Goal: Check status: Check status

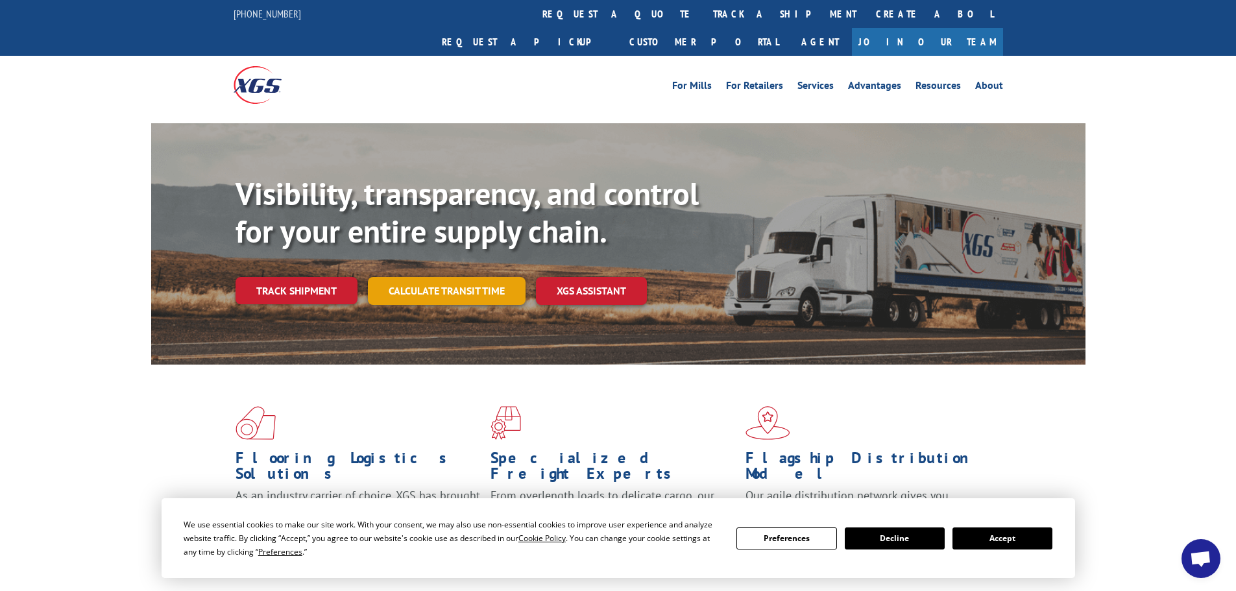
click at [452, 277] on link "Calculate transit time" at bounding box center [447, 291] width 158 height 28
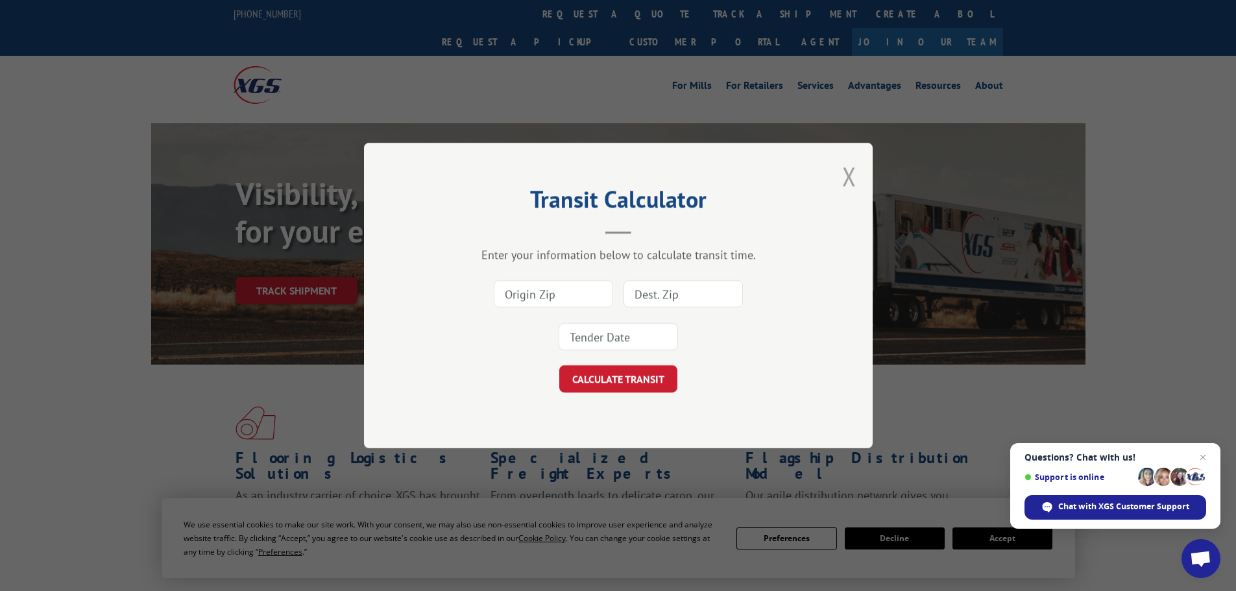
click at [852, 178] on button "Close modal" at bounding box center [849, 176] width 14 height 34
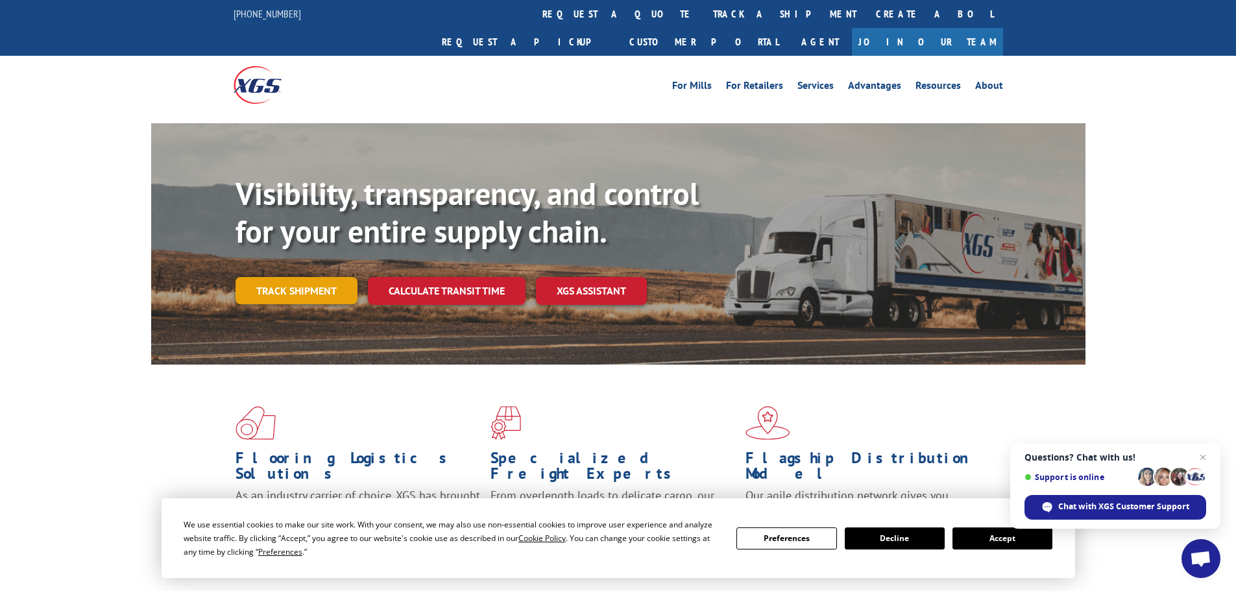
click at [284, 277] on link "Track shipment" at bounding box center [297, 290] width 122 height 27
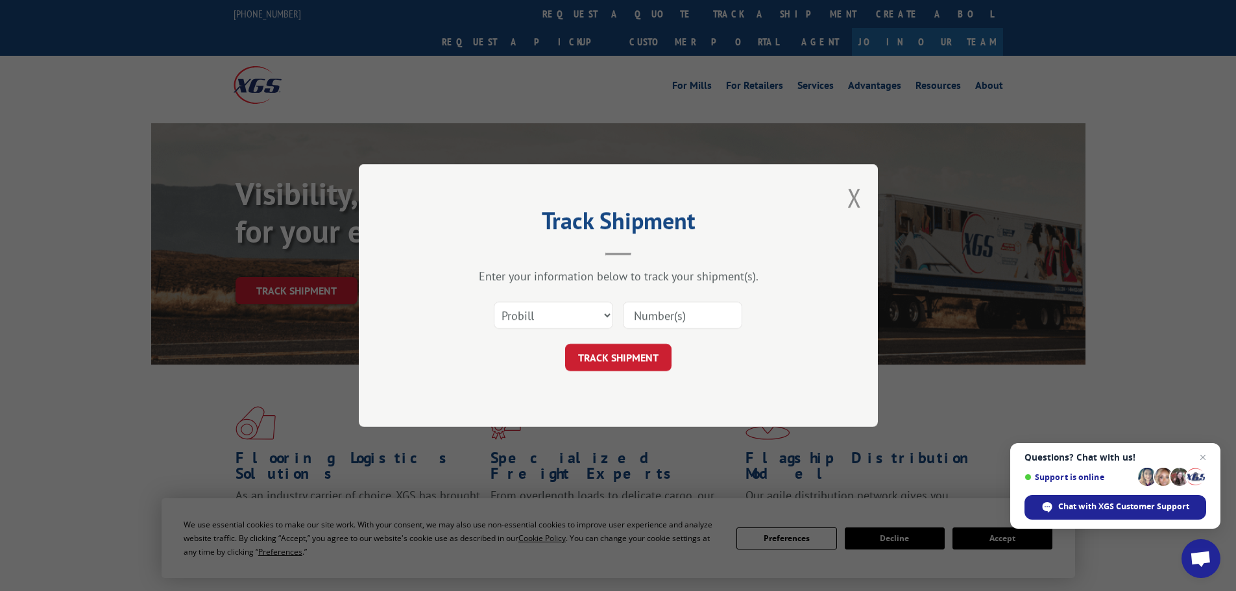
click at [635, 319] on input at bounding box center [682, 315] width 119 height 27
click at [656, 315] on input at bounding box center [682, 315] width 119 height 27
paste input "263935251007"
type input "263935251007"
click at [617, 371] on div "Track Shipment Enter your information below to track your shipment(s). Select c…" at bounding box center [618, 295] width 519 height 263
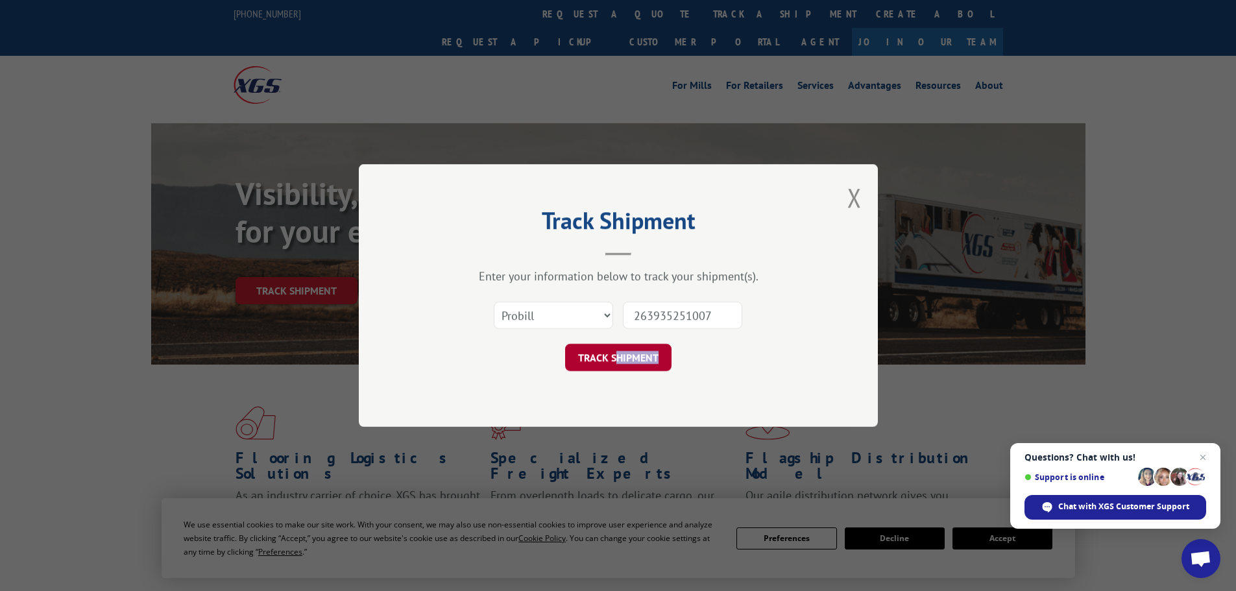
click at [622, 360] on button "TRACK SHIPMENT" at bounding box center [618, 357] width 106 height 27
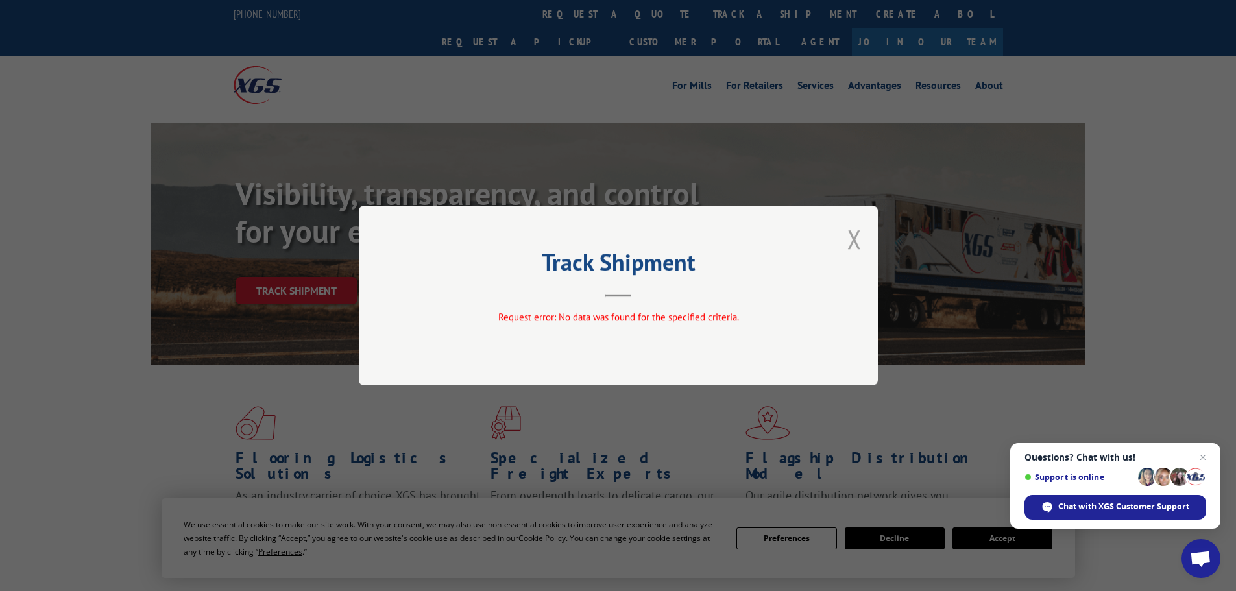
click at [856, 239] on button "Close modal" at bounding box center [855, 239] width 14 height 34
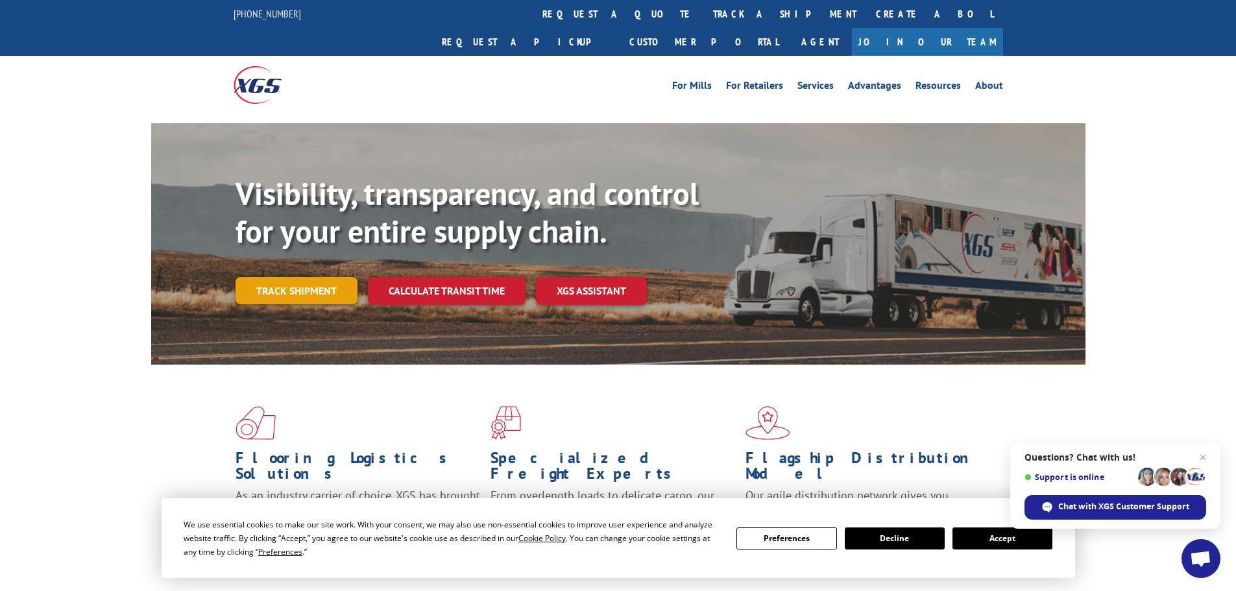
click at [326, 277] on link "Track shipment" at bounding box center [297, 290] width 122 height 27
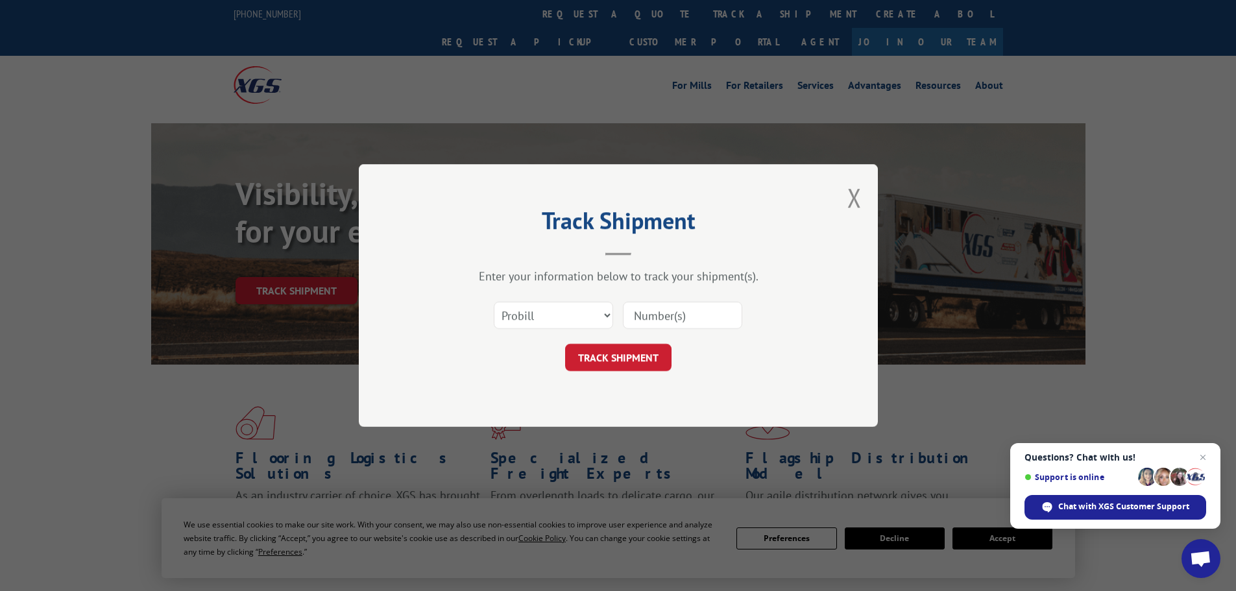
click at [672, 317] on input at bounding box center [682, 315] width 119 height 27
paste input "479114"
type input "479114"
drag, startPoint x: 600, startPoint y: 387, endPoint x: 615, endPoint y: 363, distance: 28.5
click at [600, 387] on div "Track Shipment Enter your information below to track your shipment(s). Select c…" at bounding box center [618, 295] width 519 height 263
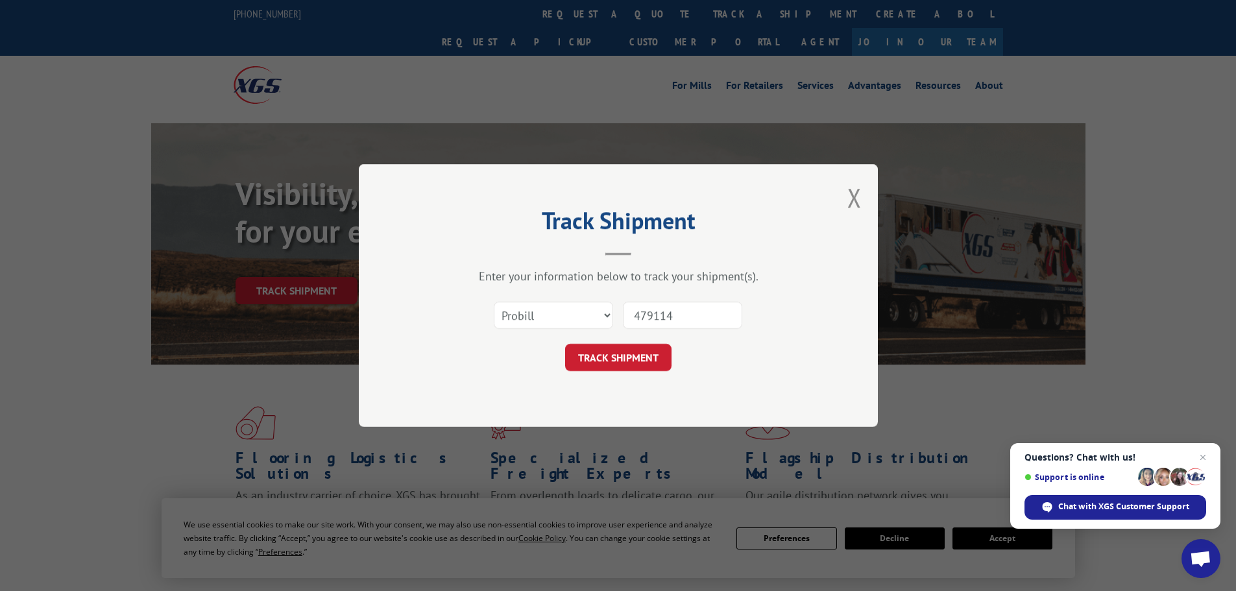
click at [616, 363] on button "TRACK SHIPMENT" at bounding box center [618, 357] width 106 height 27
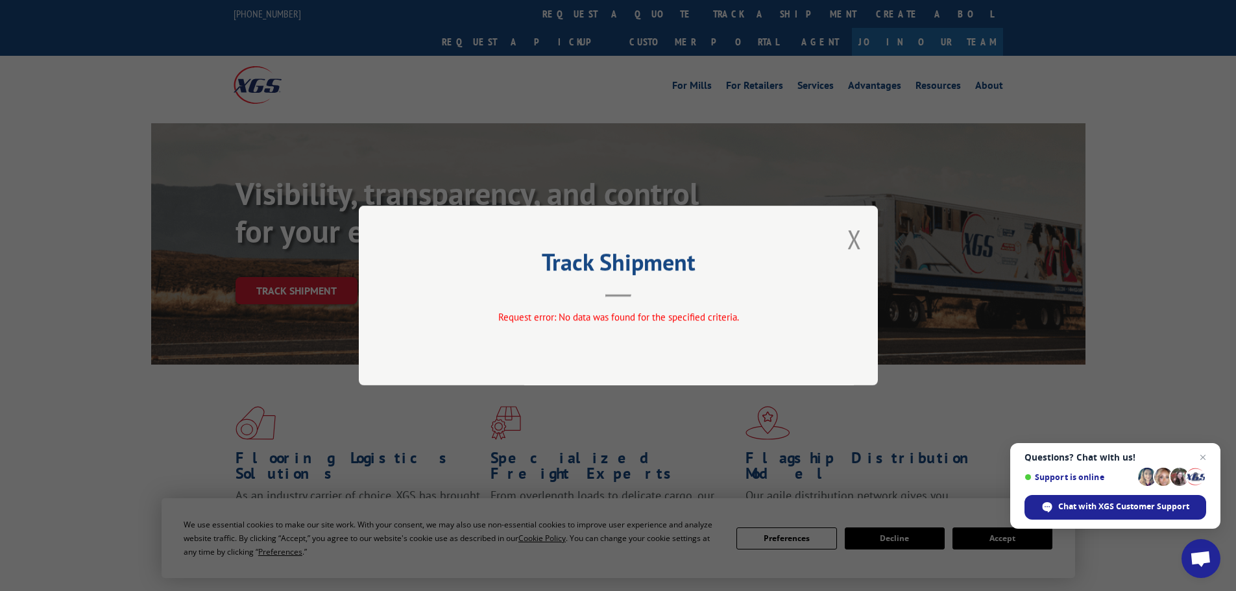
click at [857, 234] on button "Close modal" at bounding box center [855, 239] width 14 height 34
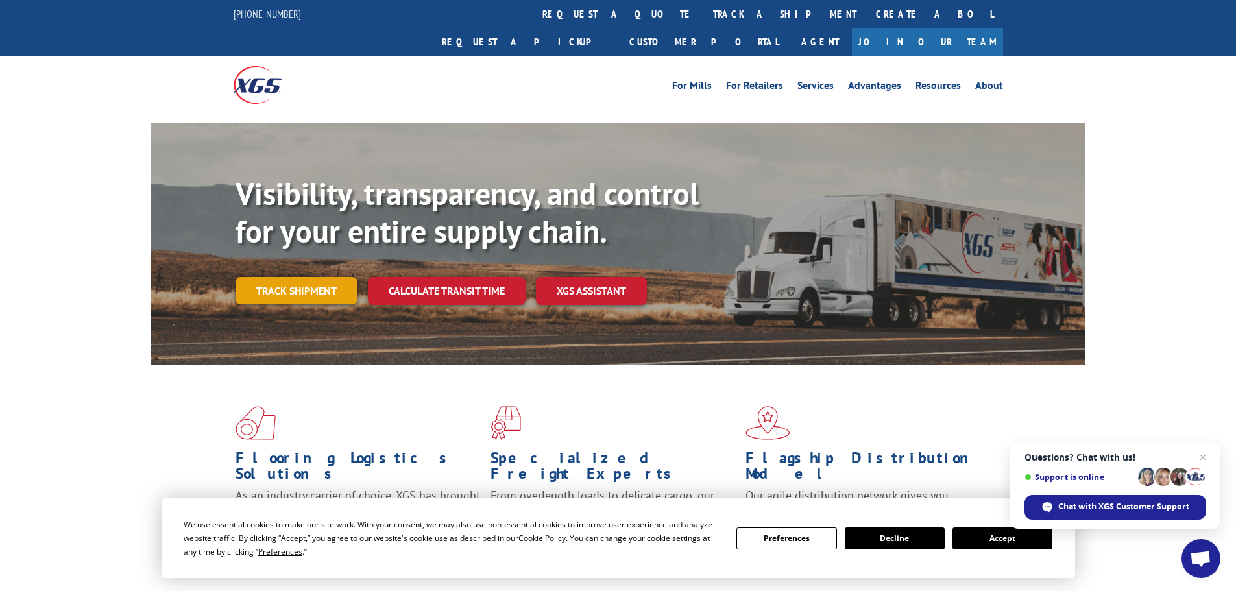
click at [274, 277] on link "Track shipment" at bounding box center [297, 290] width 122 height 27
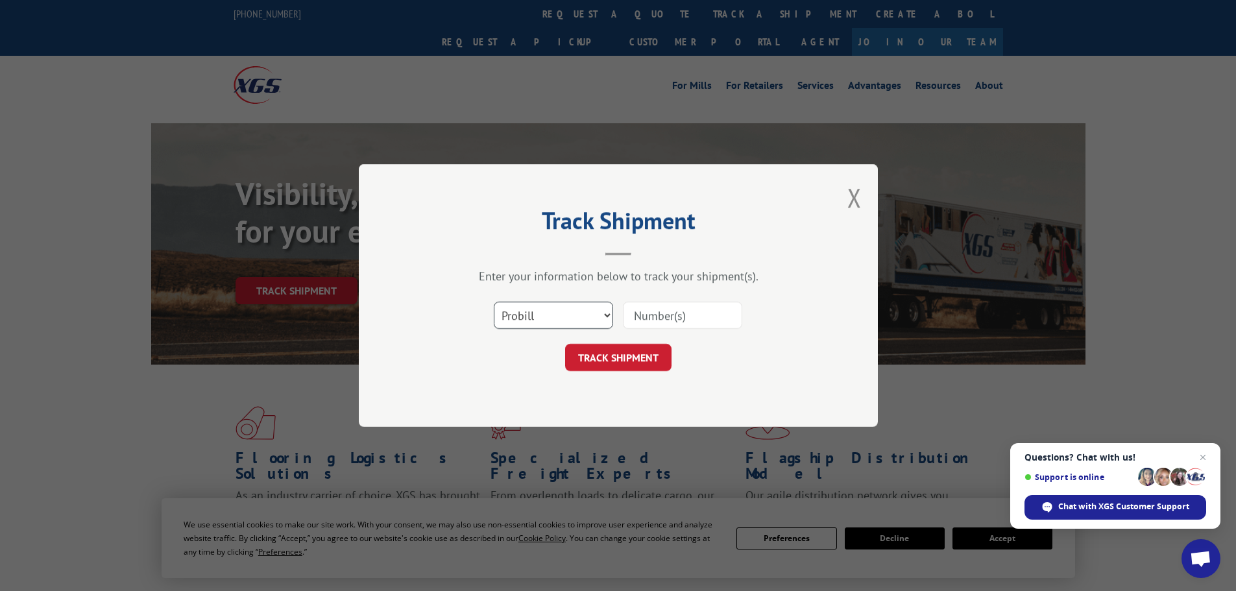
click at [563, 313] on select "Select category... Probill BOL PO" at bounding box center [553, 315] width 119 height 27
select select "bol"
click at [494, 302] on select "Select category... Probill BOL PO" at bounding box center [553, 315] width 119 height 27
click at [647, 314] on input at bounding box center [682, 315] width 119 height 27
paste input "479114"
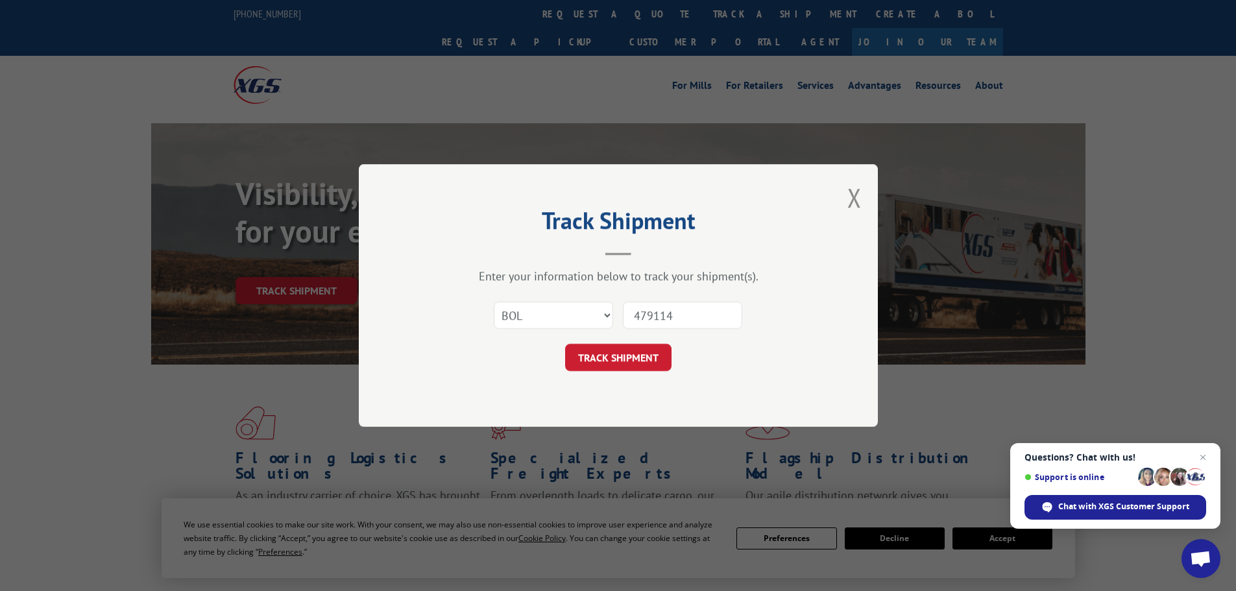
type input "479114"
click at [639, 352] on button "TRACK SHIPMENT" at bounding box center [618, 357] width 106 height 27
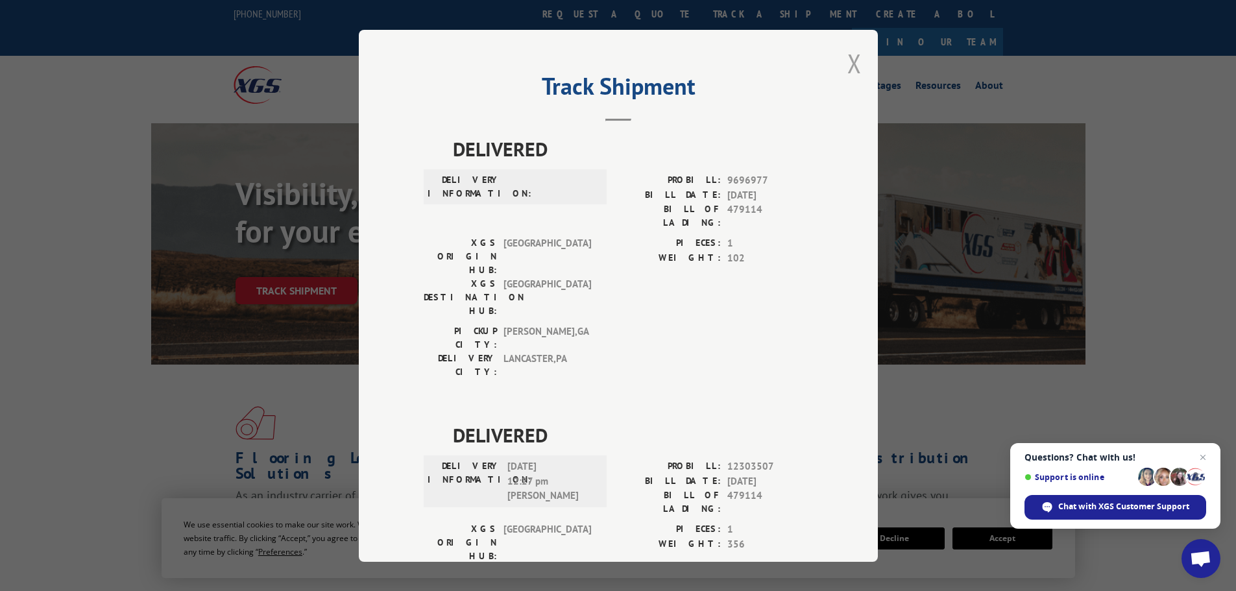
click at [851, 71] on button "Close modal" at bounding box center [855, 63] width 14 height 34
